Goal: Transaction & Acquisition: Purchase product/service

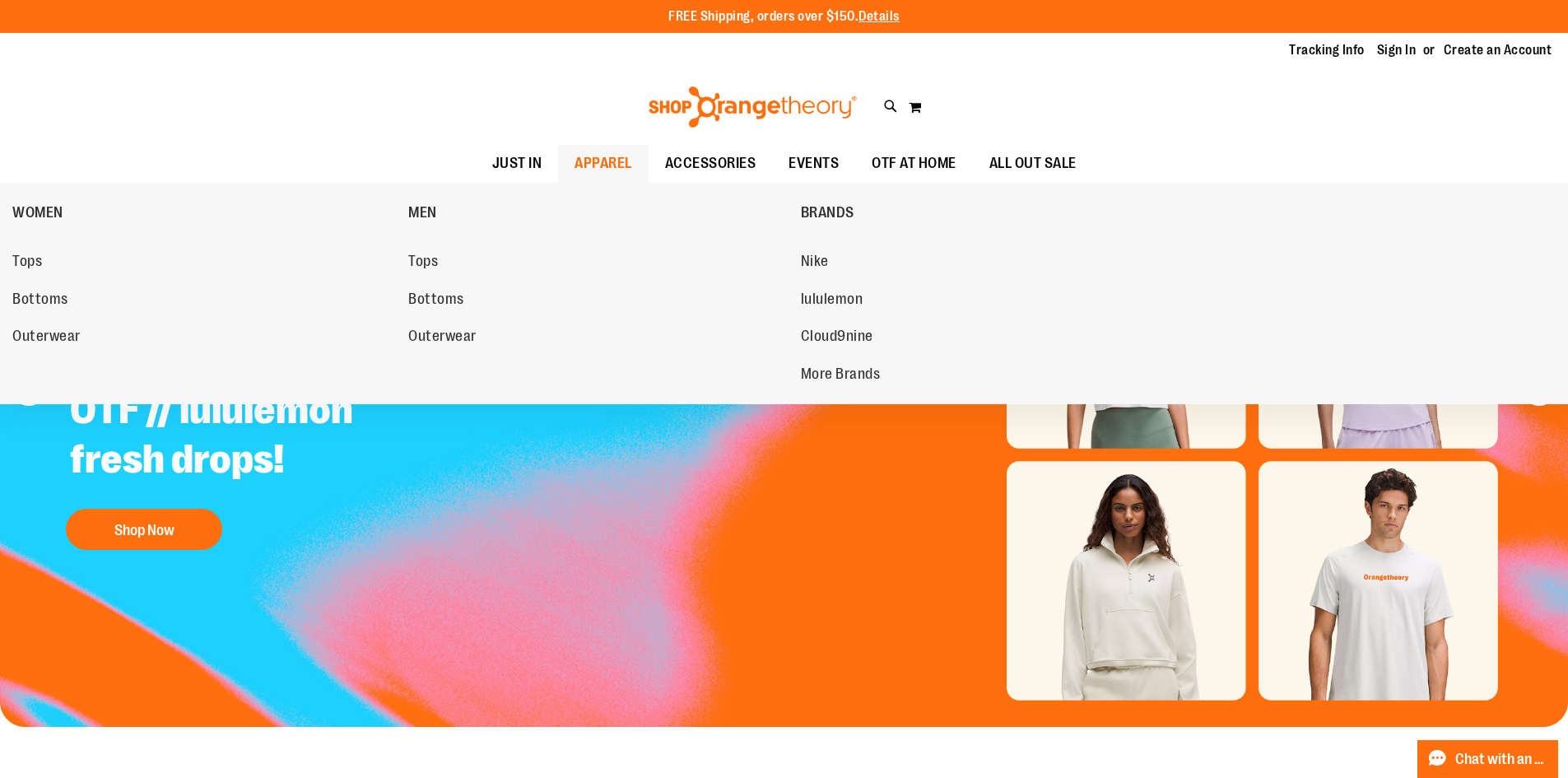
click at [599, 165] on span "APPAREL" at bounding box center [603, 164] width 58 height 37
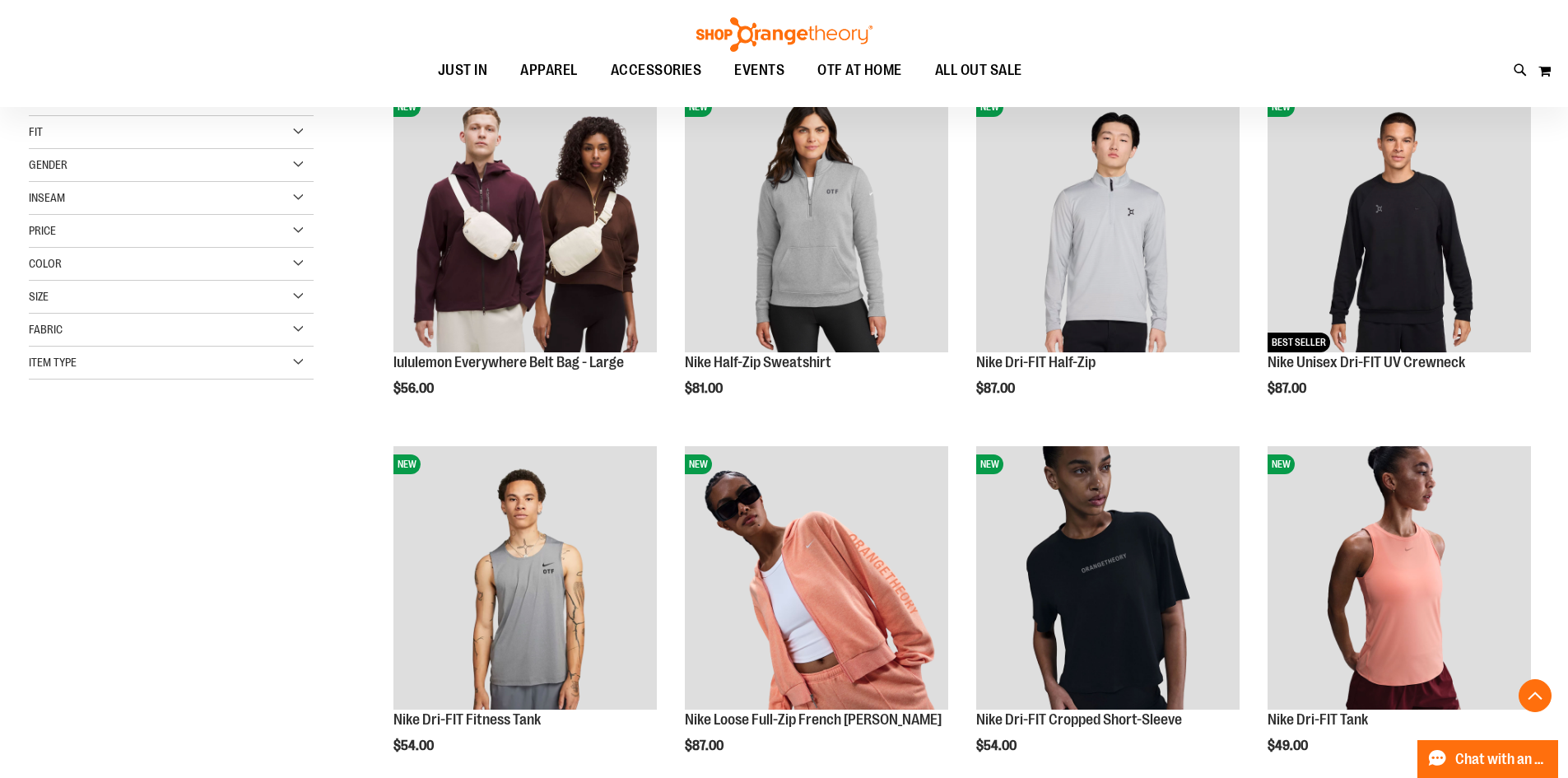
scroll to position [410, 0]
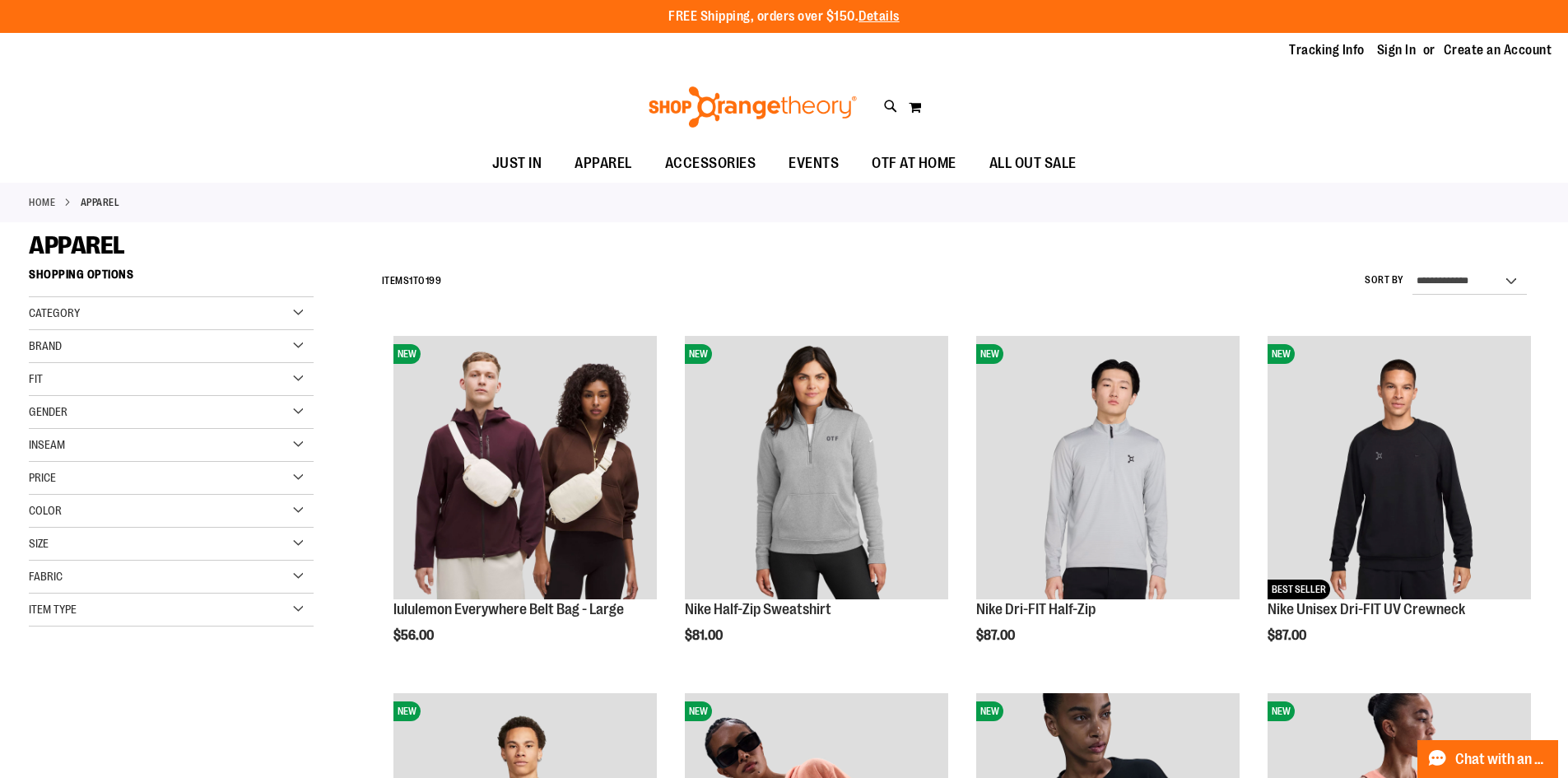
click at [226, 309] on div "Category" at bounding box center [171, 313] width 285 height 33
click at [38, 367] on link "MEN" at bounding box center [162, 364] width 274 height 18
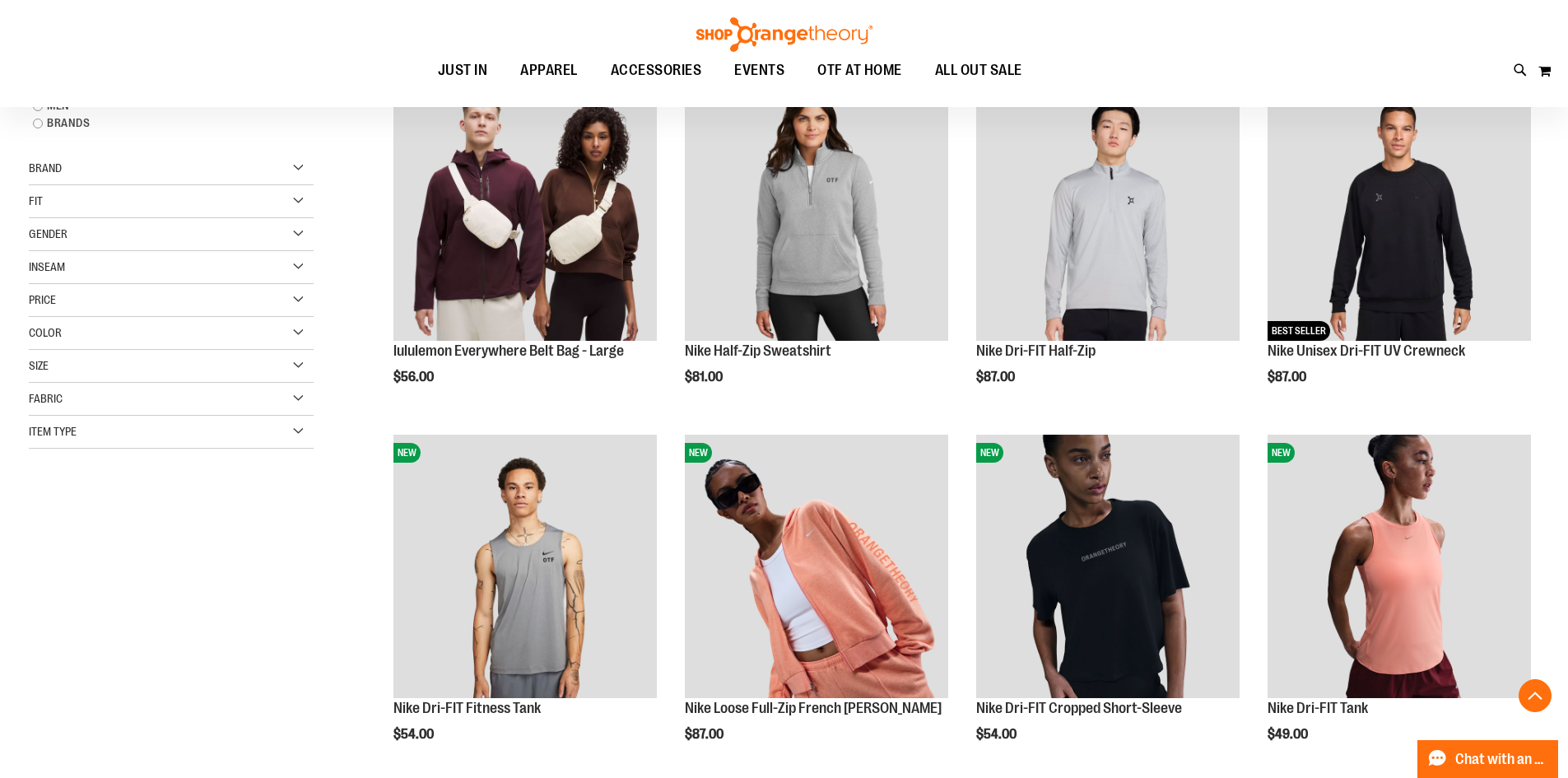
scroll to position [260, 0]
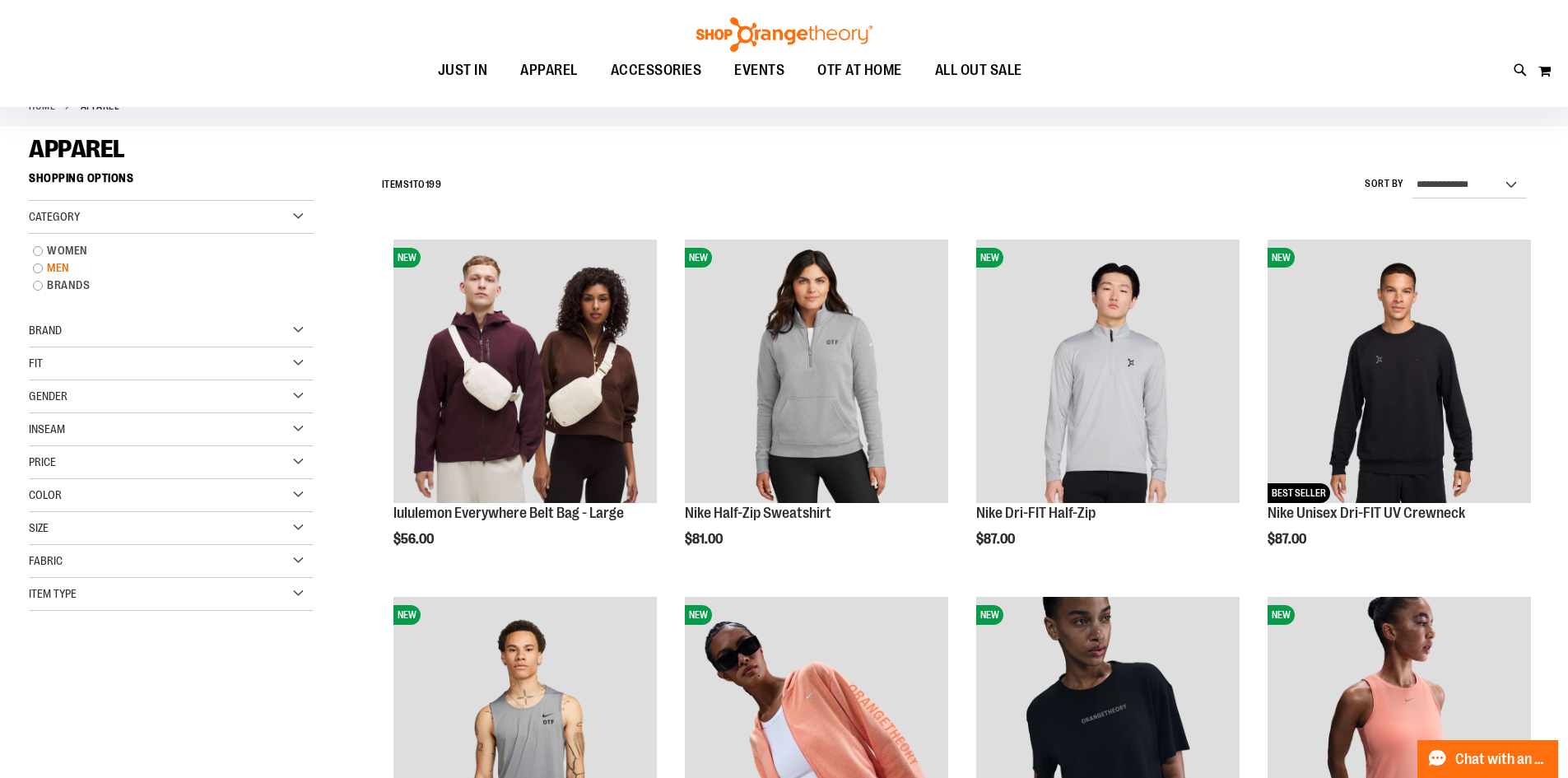
click at [53, 268] on link "MEN" at bounding box center [162, 268] width 274 height 18
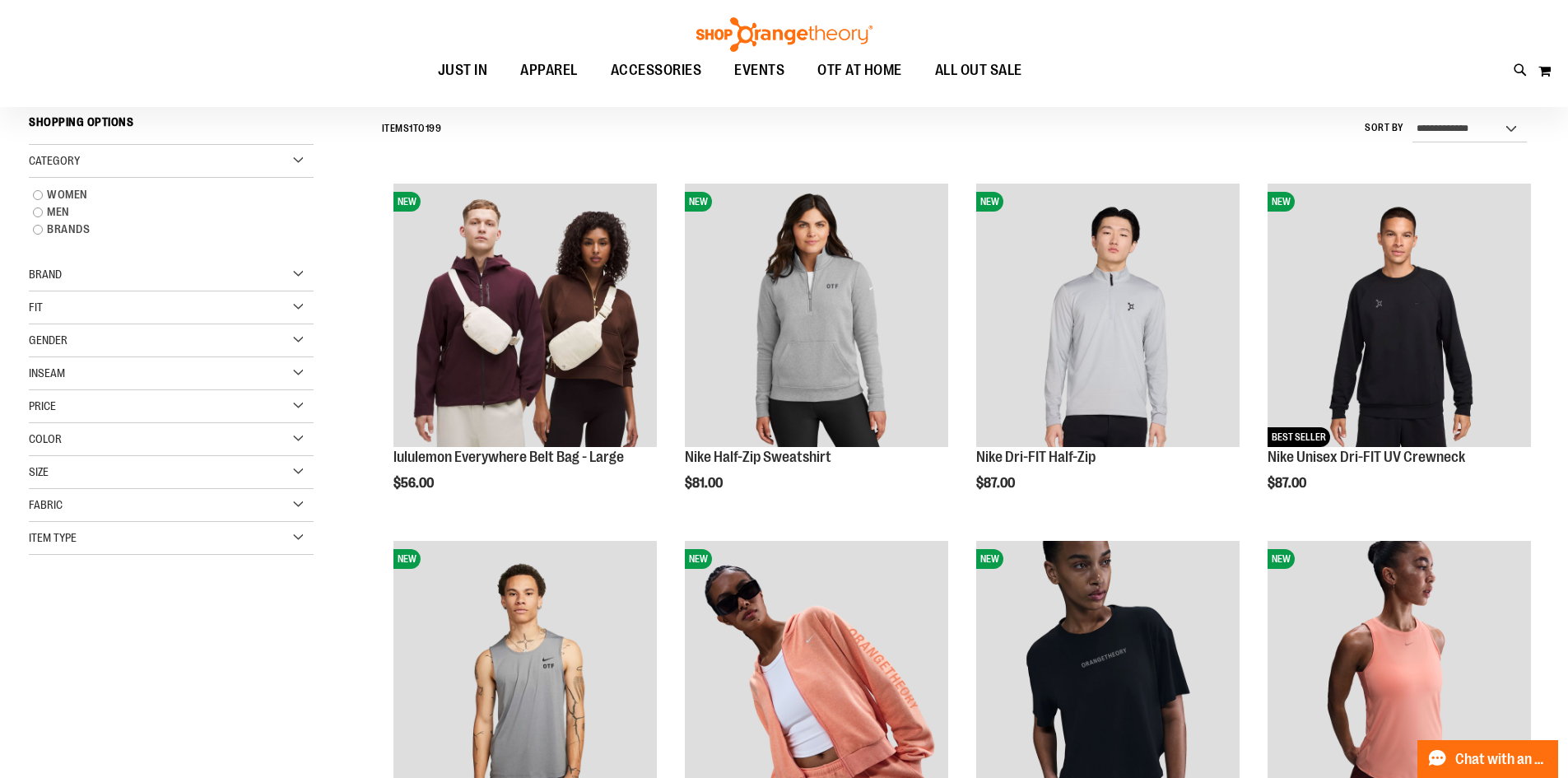
scroll to position [153, 0]
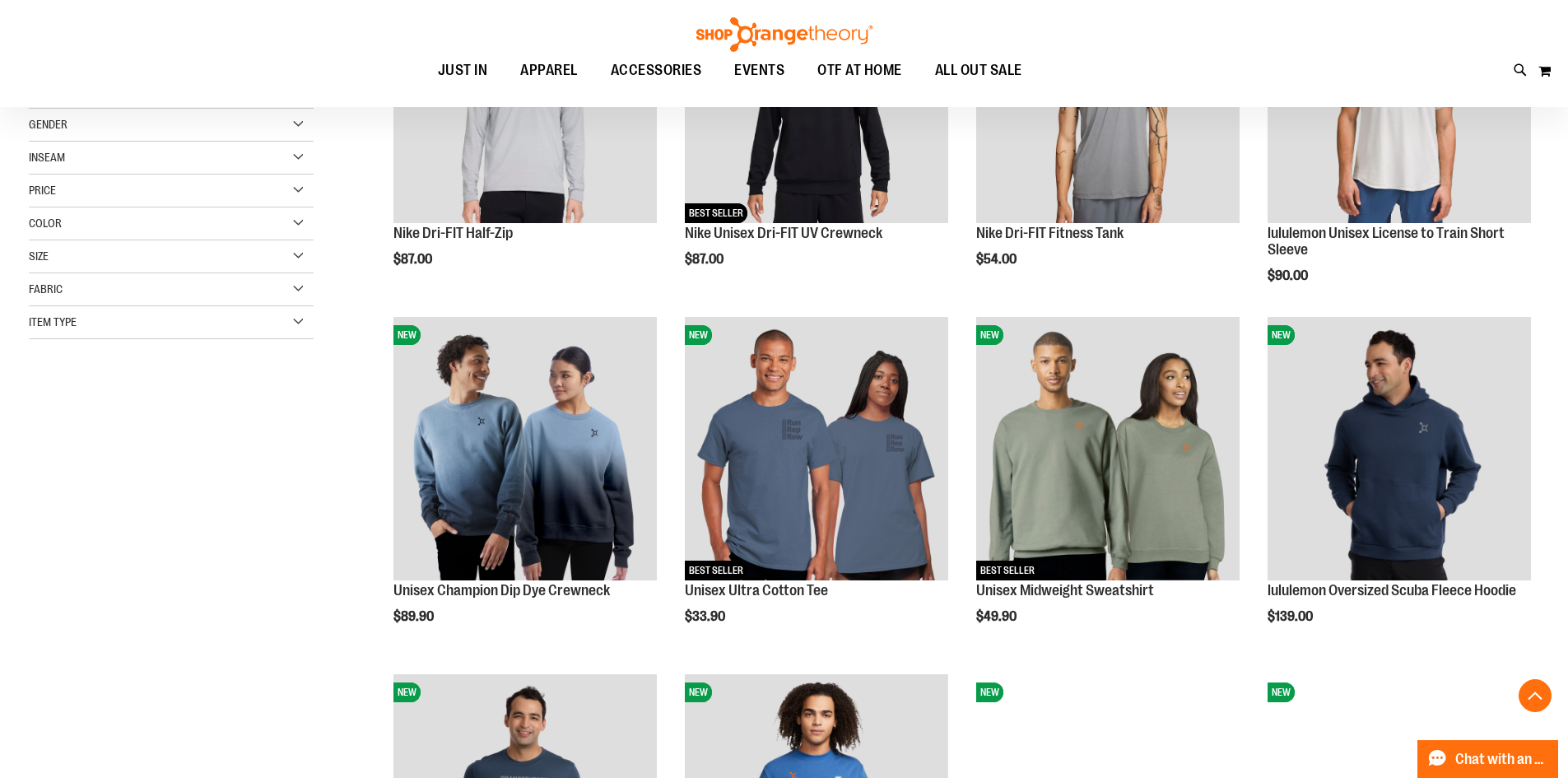
scroll to position [400, 0]
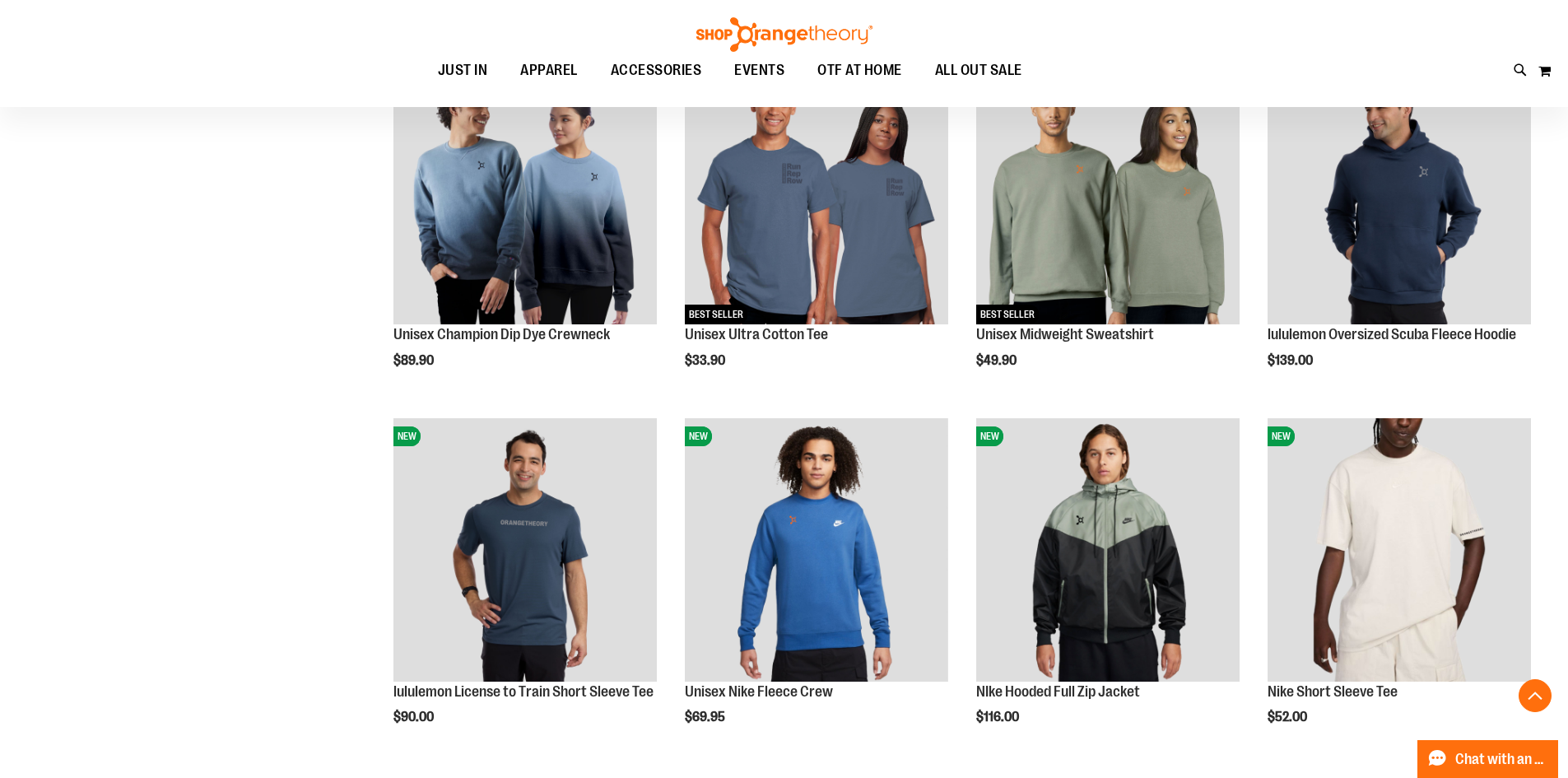
scroll to position [729, 0]
